Goal: Communication & Community: Answer question/provide support

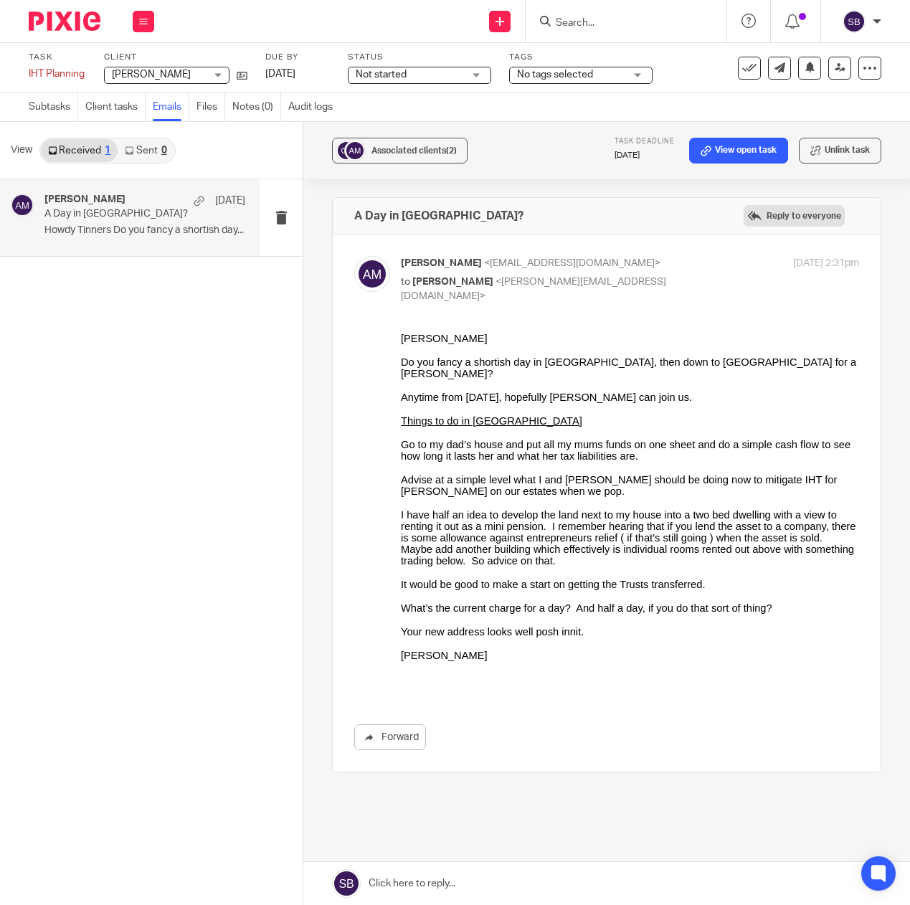
click at [761, 213] on label "Reply to everyone" at bounding box center [794, 216] width 101 height 22
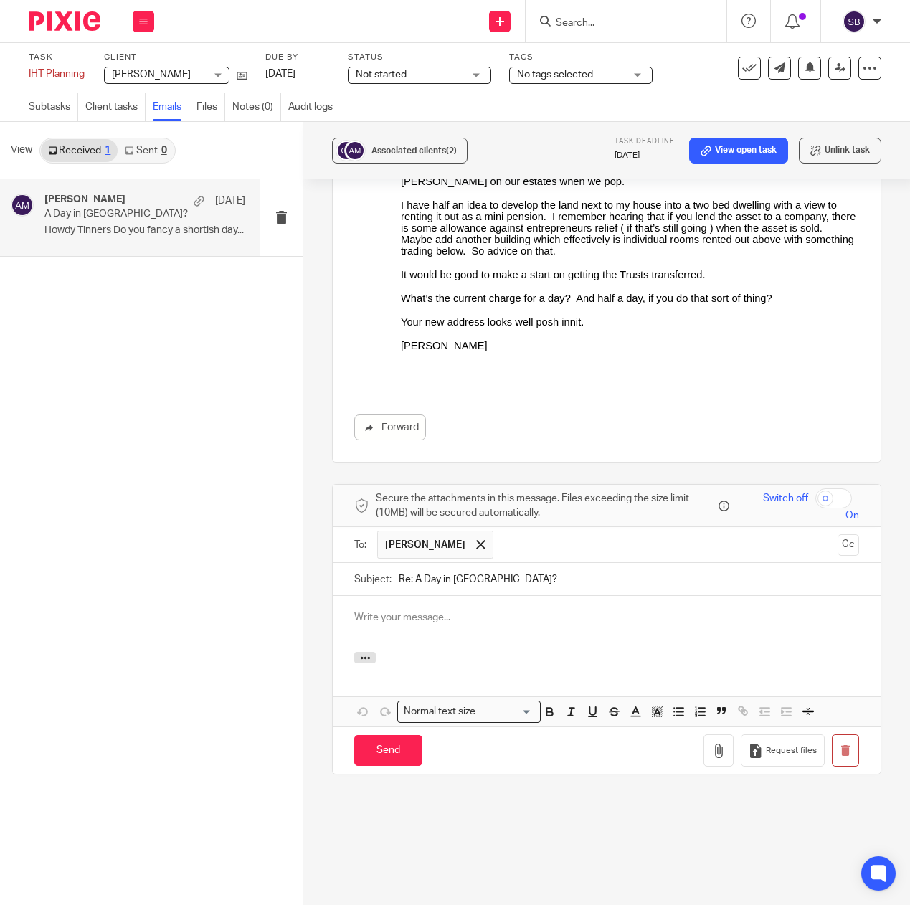
click at [454, 621] on p at bounding box center [606, 617] width 505 height 14
drag, startPoint x: 412, startPoint y: 581, endPoint x: 511, endPoint y: 580, distance: 99.0
click at [511, 580] on input "Re: A Day in [GEOGRAPHIC_DATA]?" at bounding box center [629, 579] width 461 height 32
type input "Re: Mum's cashflow"
click at [443, 615] on p at bounding box center [606, 617] width 505 height 14
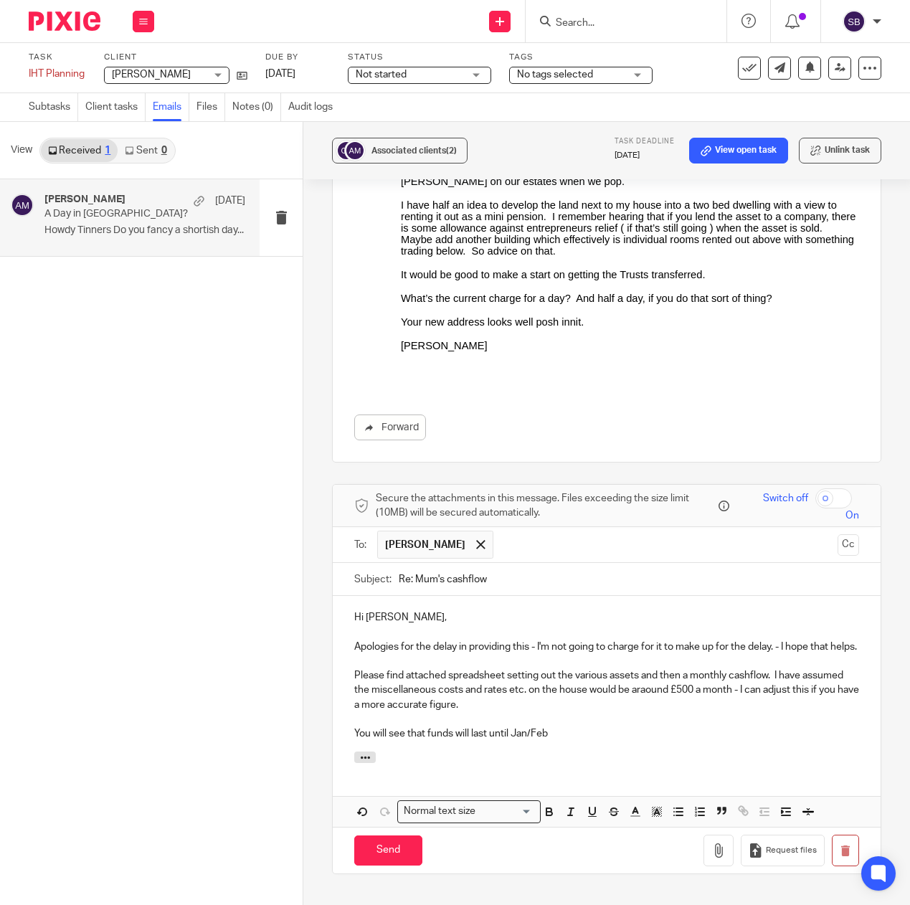
click at [687, 708] on p "Please find attached spreadsheet setting out the various assets and then a mont…" at bounding box center [606, 691] width 505 height 44
click at [551, 741] on p "You will see that funds will last until Jan/Feb" at bounding box center [606, 734] width 505 height 14
click at [626, 804] on div "Hi [PERSON_NAME], Apologies for the delay in providing this - I'm not going to …" at bounding box center [607, 711] width 548 height 231
click at [587, 741] on p "You will see that funds will last until Jan/[DATE]" at bounding box center [606, 734] width 505 height 14
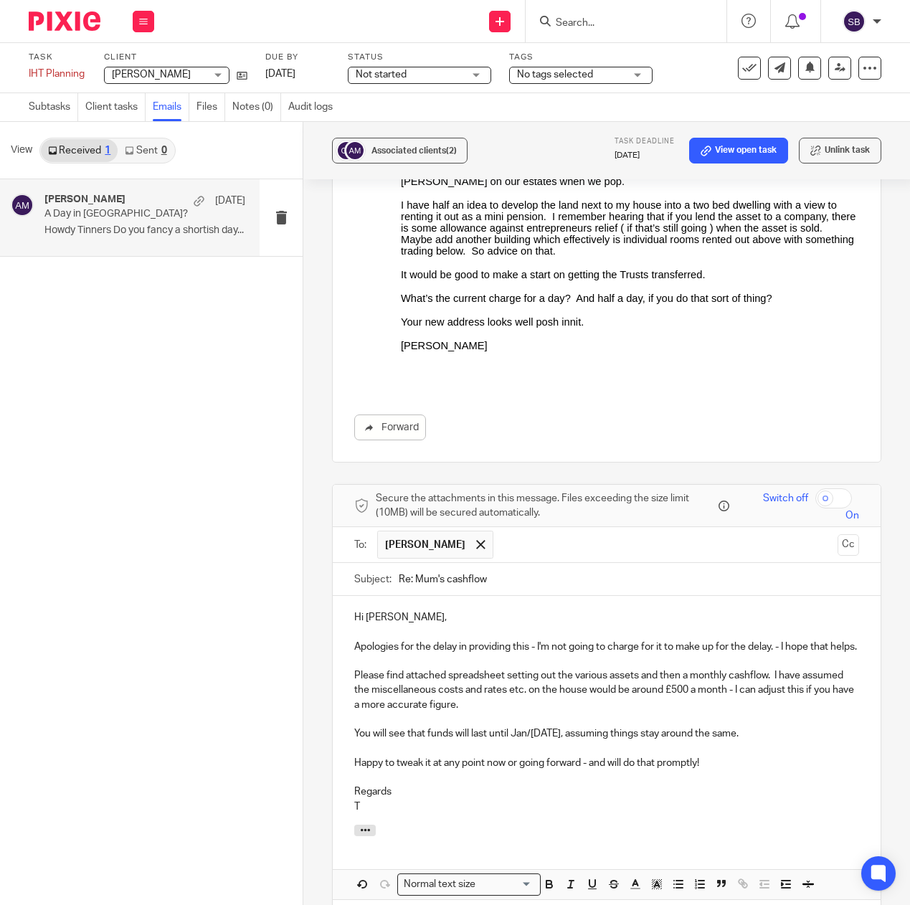
click at [434, 631] on p at bounding box center [606, 632] width 505 height 14
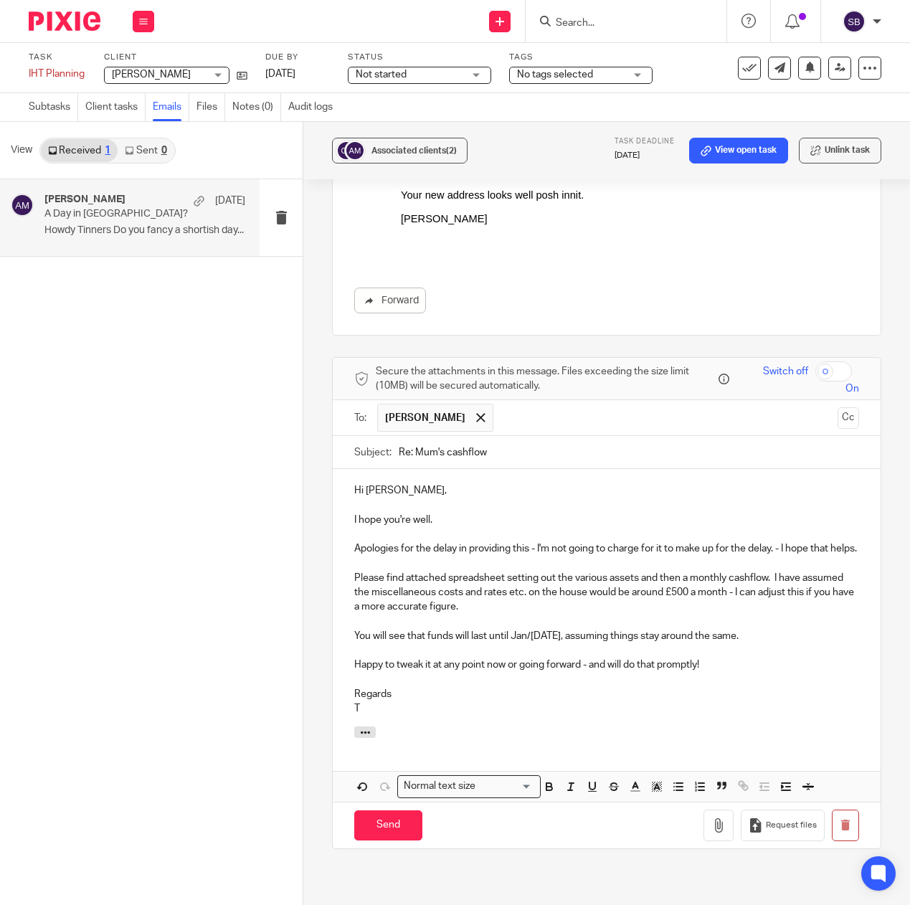
scroll to position [442, 0]
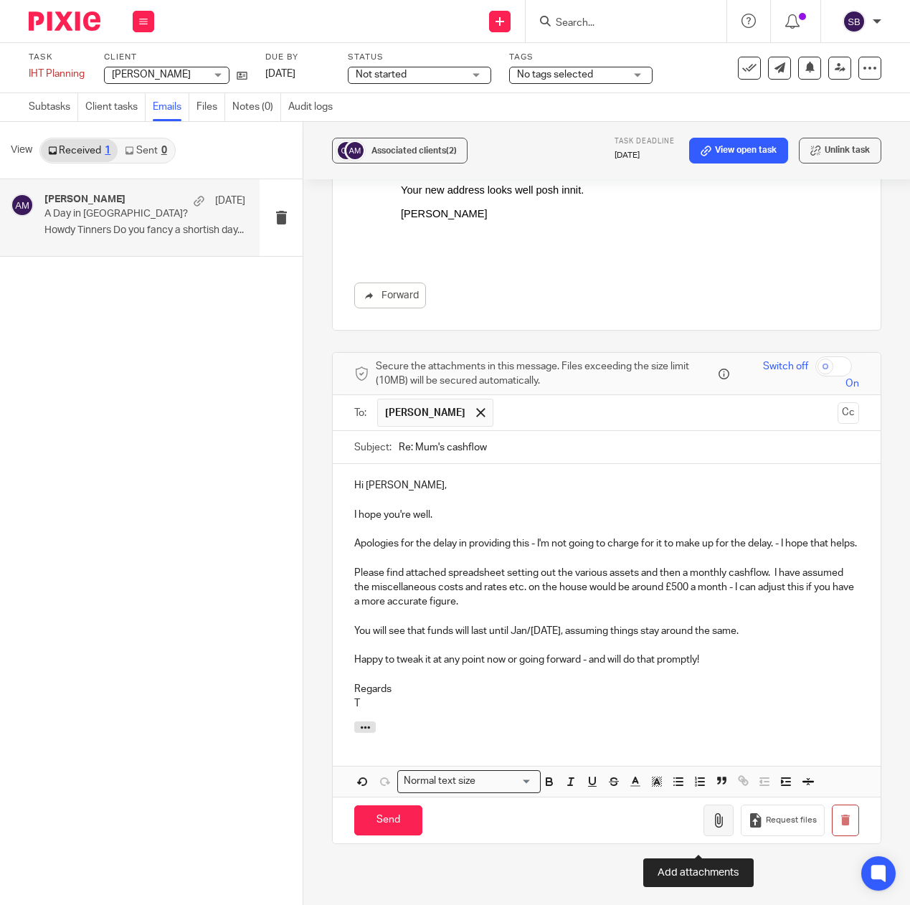
click at [712, 828] on icon "button" at bounding box center [719, 820] width 14 height 14
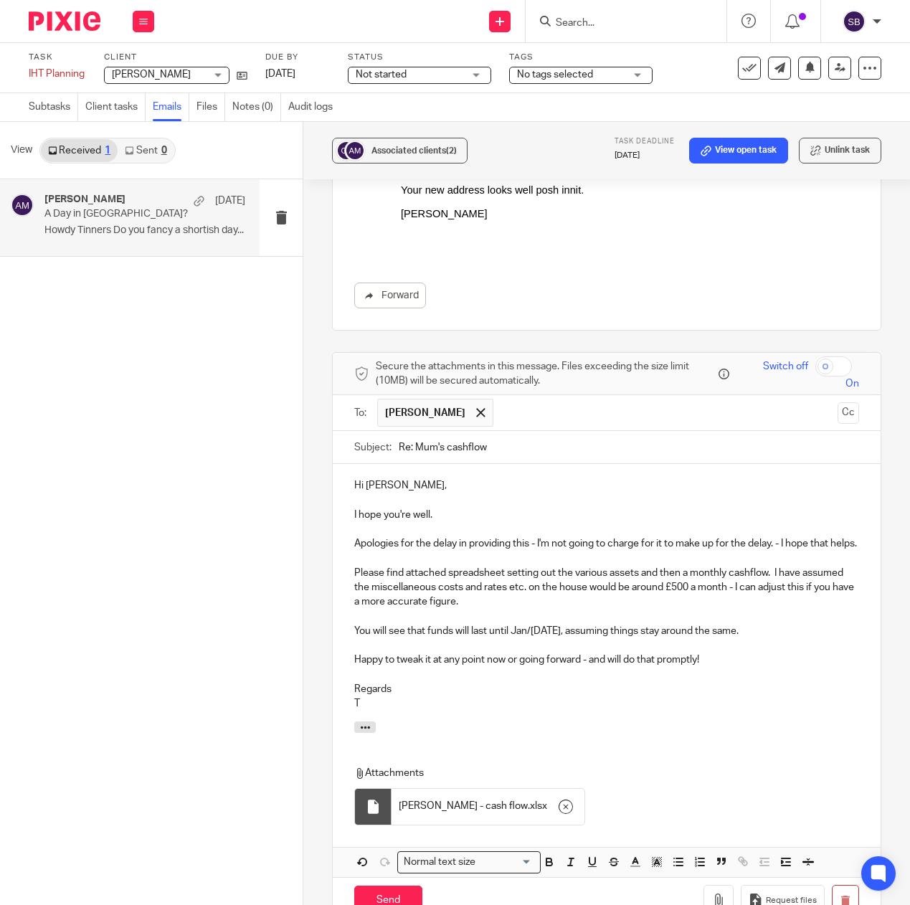
click at [682, 808] on div "Attachments [PERSON_NAME] - cash flow . xlsx" at bounding box center [605, 799] width 502 height 66
click at [427, 697] on p "Regards" at bounding box center [606, 689] width 505 height 14
click at [415, 682] on p at bounding box center [606, 675] width 505 height 14
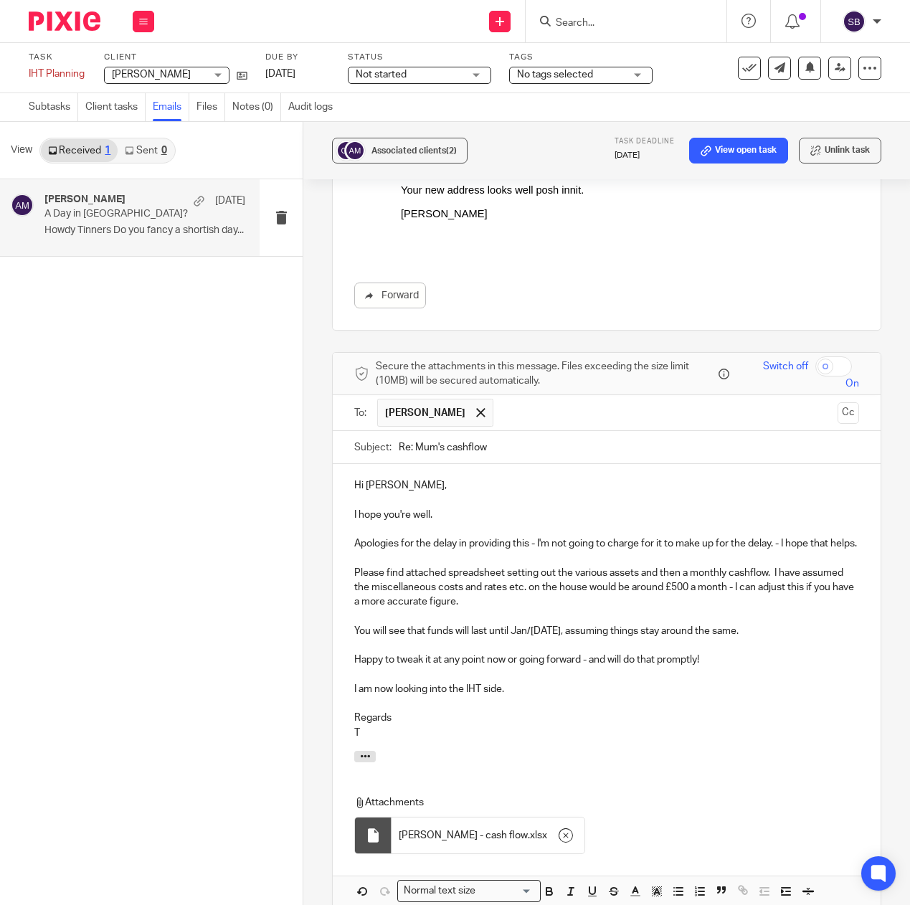
click at [533, 697] on p "I am now looking into the IHT side." at bounding box center [606, 689] width 505 height 14
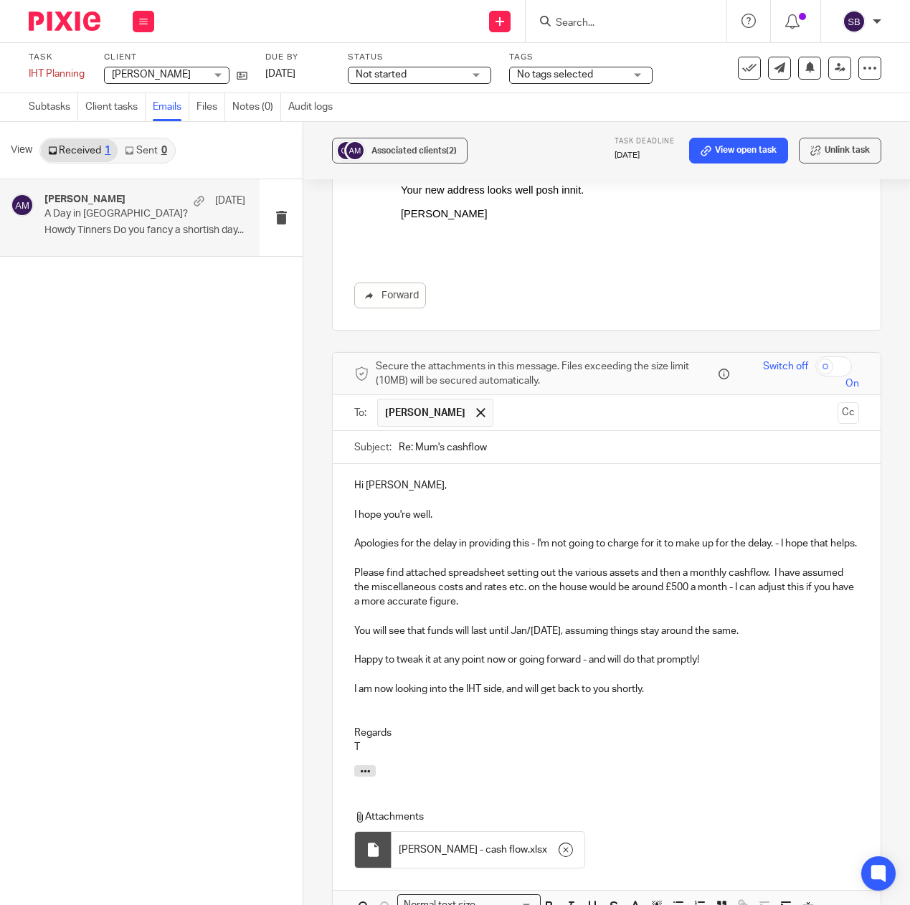
scroll to position [707, 0]
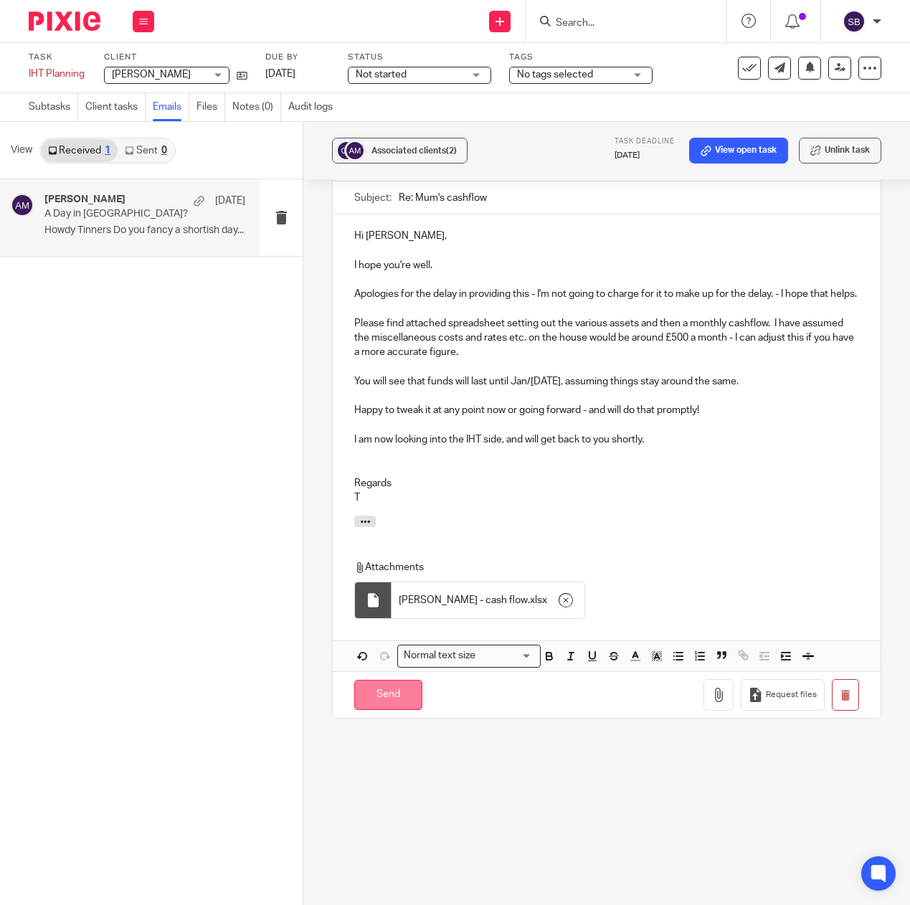
click at [398, 698] on input "Send" at bounding box center [388, 695] width 68 height 31
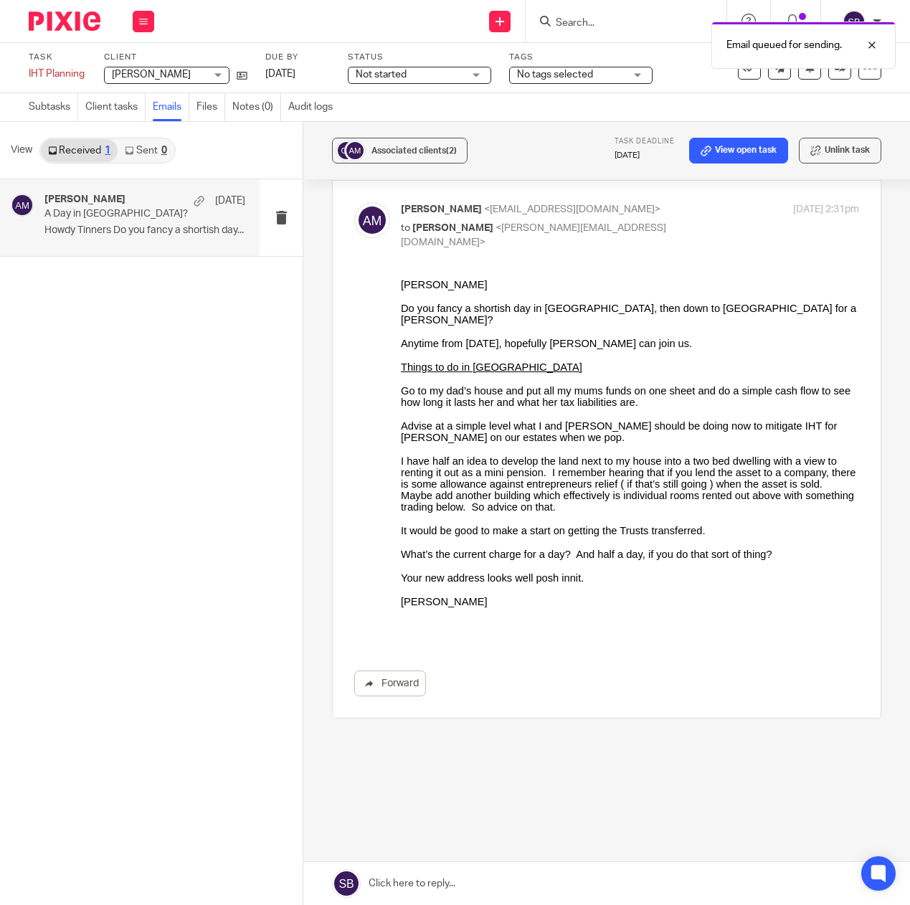
scroll to position [54, 0]
